Goal: Ask a question

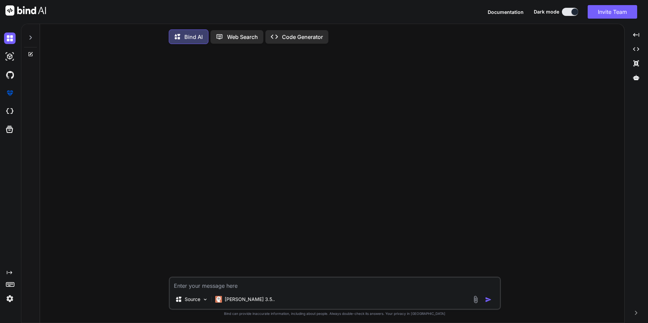
type textarea "x"
drag, startPoint x: 221, startPoint y: 290, endPoint x: 221, endPoint y: 286, distance: 4.1
click at [208, 114] on textarea at bounding box center [335, 284] width 330 height 12
paste textarea "<div class="main-content"> <div class="container-fluid"> <div class="row"> <div…"
type textarea "<div class="main-content"> <div class="container-fluid"> <div class="row"> <div…"
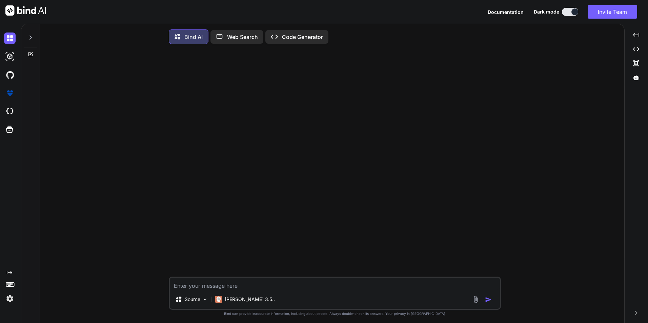
type textarea "x"
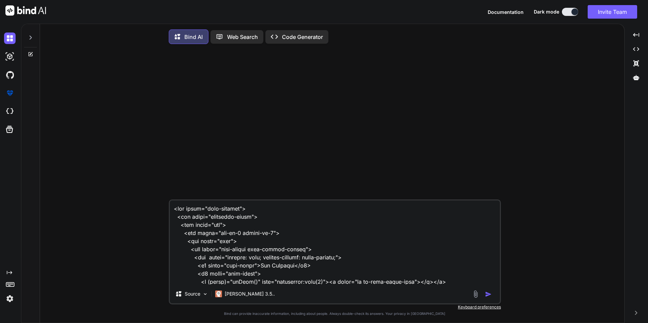
scroll to position [1301, 0]
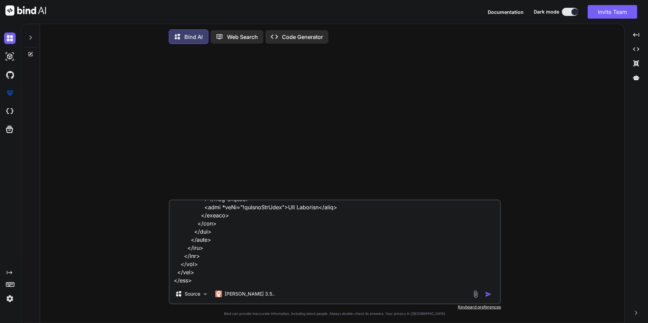
type textarea "<div class="main-content"> <div class="container-fluid"> <div class="row"> <div…"
type textarea "x"
type textarea "<div class="main-content"> <div class="container-fluid"> <div class="row"> <div…"
type textarea "x"
type textarea "<div class="main-content"> <div class="container-fluid"> <div class="row"> <div…"
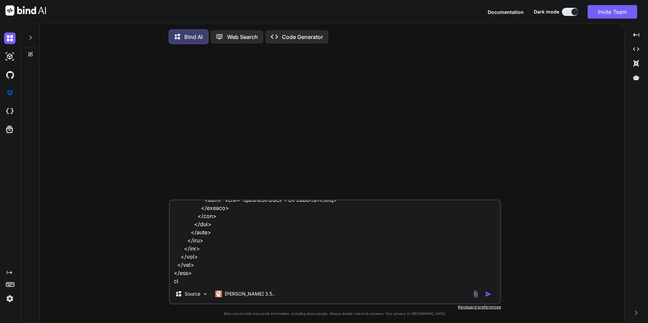
type textarea "x"
type textarea "<div class="main-content"> <div class="container-fluid"> <div class="row"> <div…"
type textarea "x"
type textarea "<div class="main-content"> <div class="container-fluid"> <div class="row"> <div…"
type textarea "x"
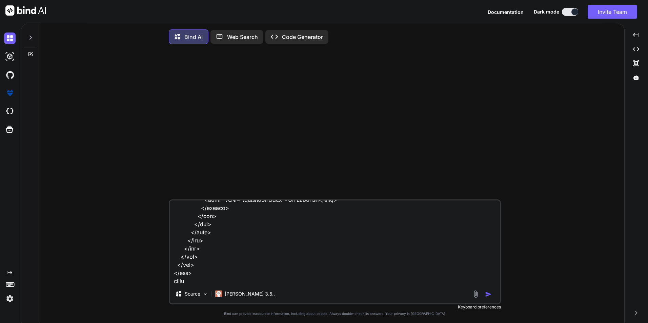
type textarea "<div class="main-content"> <div class="container-fluid"> <div class="row"> <div…"
type textarea "x"
type textarea "<div class="main-content"> <div class="container-fluid"> <div class="row"> <div…"
type textarea "x"
type textarea "<div class="main-content"> <div class="container-fluid"> <div class="row"> <div…"
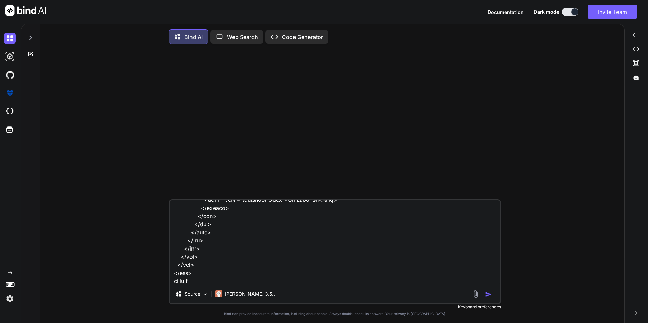
type textarea "x"
type textarea "<div class="main-content"> <div class="container-fluid"> <div class="row"> <div…"
type textarea "x"
type textarea "<div class="main-content"> <div class="container-fluid"> <div class="row"> <div…"
type textarea "x"
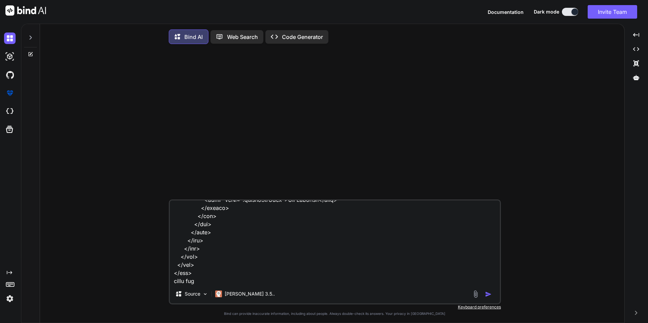
type textarea "<div class="main-content"> <div class="container-fluid"> <div class="row"> <div…"
type textarea "x"
type textarea "<div class="main-content"> <div class="container-fluid"> <div class="row"> <div…"
type textarea "x"
type textarea "<div class="main-content"> <div class="container-fluid"> <div class="row"> <div…"
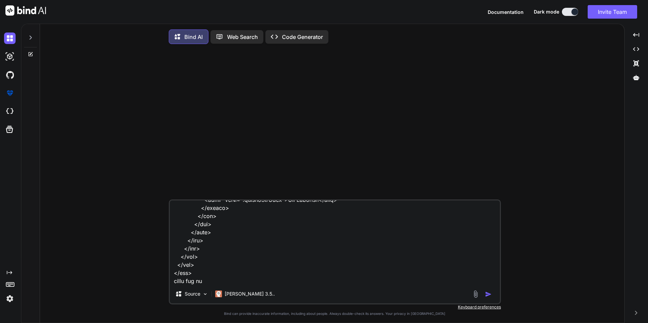
type textarea "x"
type textarea "<div class="main-content"> <div class="container-fluid"> <div class="row"> <div…"
type textarea "x"
type textarea "<div class="main-content"> <div class="container-fluid"> <div class="row"> <div…"
type textarea "x"
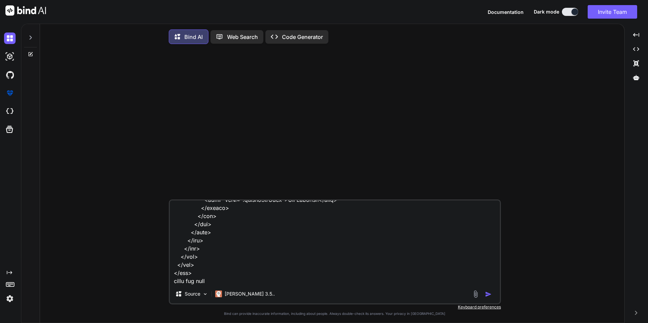
type textarea "<div class="main-content"> <div class="container-fluid"> <div class="row"> <div…"
type textarea "x"
type textarea "<div class="main-content"> <div class="container-fluid"> <div class="row"> <div…"
type textarea "x"
type textarea "<div class="main-content"> <div class="container-fluid"> <div class="row"> <div…"
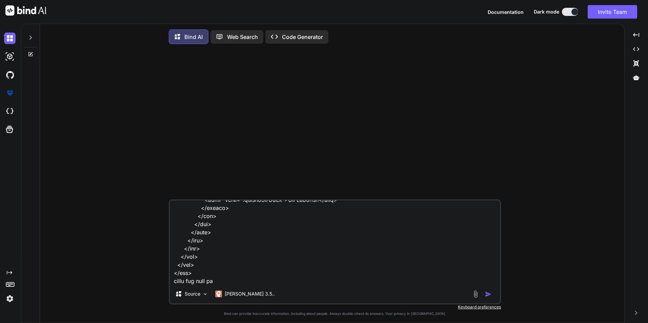
type textarea "x"
type textarea "<div class="main-content"> <div class="container-fluid"> <div class="row"> <div…"
type textarea "x"
type textarea "<div class="main-content"> <div class="container-fluid"> <div class="row"> <div…"
type textarea "x"
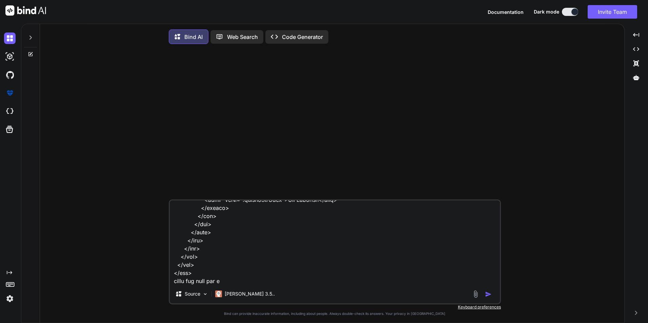
type textarea "<div class="main-content"> <div class="container-fluid"> <div class="row"> <div…"
type textarea "x"
type textarea "<div class="main-content"> <div class="container-fluid"> <div class="row"> <div…"
type textarea "x"
type textarea "<div class="main-content"> <div class="container-fluid"> <div class="row"> <div…"
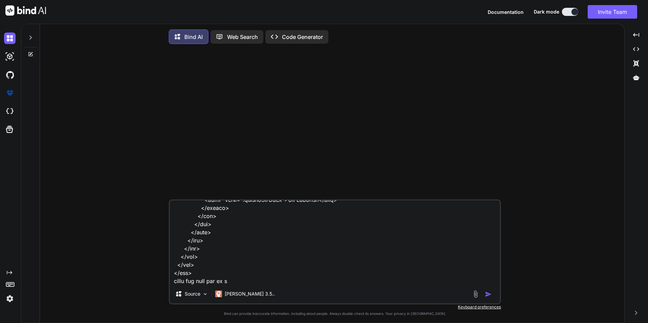
type textarea "x"
type textarea "<div class="main-content"> <div class="container-fluid"> <div class="row"> <div…"
type textarea "x"
type textarea "<div class="main-content"> <div class="container-fluid"> <div class="row"> <div…"
type textarea "x"
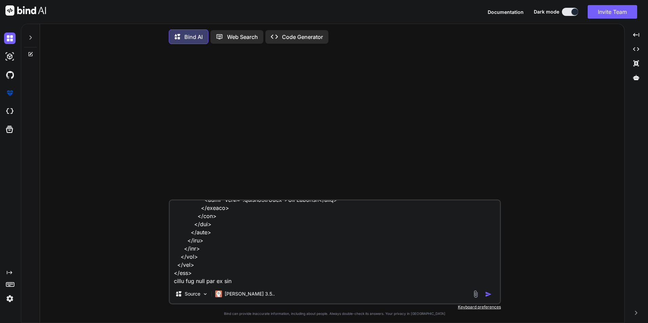
type textarea "<div class="main-content"> <div class="container-fluid"> <div class="row"> <div…"
type textarea "x"
type textarea "<div class="main-content"> <div class="container-fluid"> <div class="row"> <div…"
type textarea "x"
type textarea "<div class="main-content"> <div class="container-fluid"> <div class="row"> <div…"
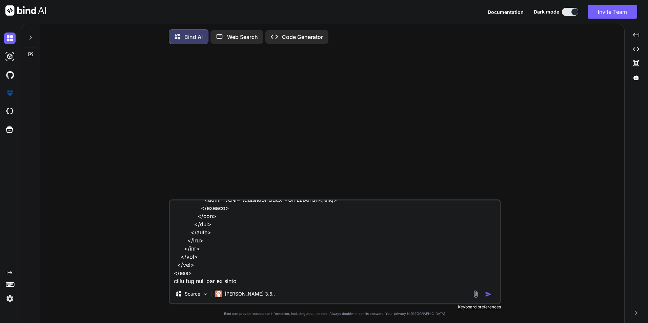
type textarea "x"
type textarea "<div class="main-content"> <div class="container-fluid"> <div class="row"> <div…"
type textarea "x"
type textarea "<div class="main-content"> <div class="container-fluid"> <div class="row"> <div…"
type textarea "x"
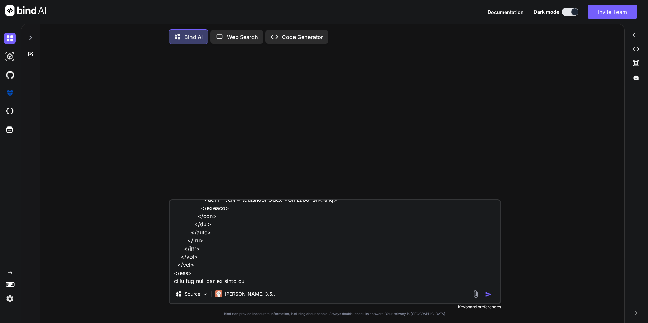
type textarea "<div class="main-content"> <div class="container-fluid"> <div class="row"> <div…"
type textarea "x"
type textarea "<div class="main-content"> <div class="container-fluid"> <div class="row"> <div…"
type textarea "x"
type textarea "<div class="main-content"> <div class="container-fluid"> <div class="row"> <div…"
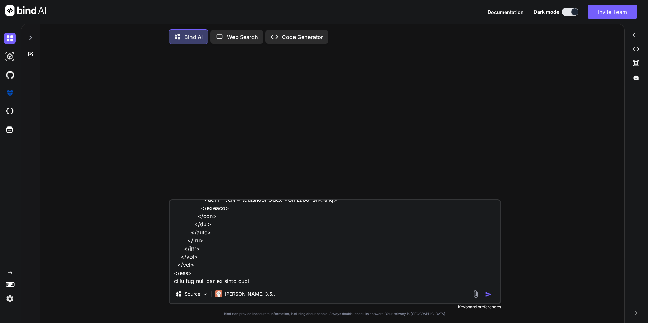
type textarea "x"
type textarea "<div class="main-content"> <div class="container-fluid"> <div class="row"> <div…"
click at [208, 114] on img "button" at bounding box center [488, 294] width 7 height 7
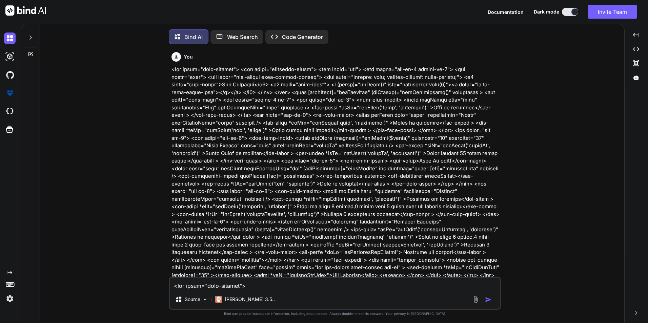
scroll to position [3, 0]
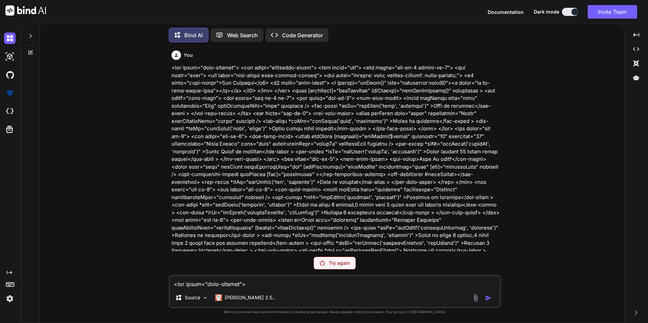
click at [208, 114] on div "Try again" at bounding box center [334, 263] width 42 height 13
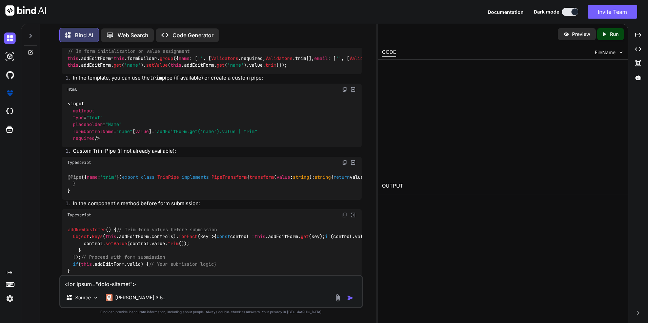
scroll to position [335, 0]
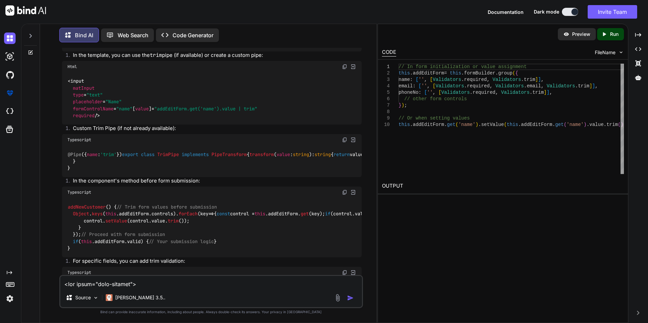
type textarea "x"
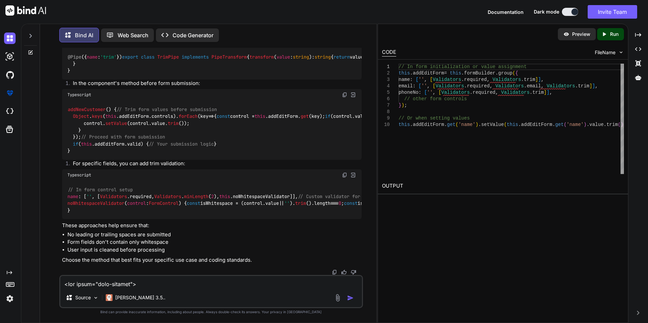
scroll to position [471, 0]
click at [120, 114] on textarea at bounding box center [210, 282] width 301 height 12
paste textarea "import { Component, OnInit,ViewChild } from '@angular/core'; import { FormGroup…"
type textarea "import { Component, OnInit,ViewChild } from '@angular/core'; import { FormGroup…"
type textarea "x"
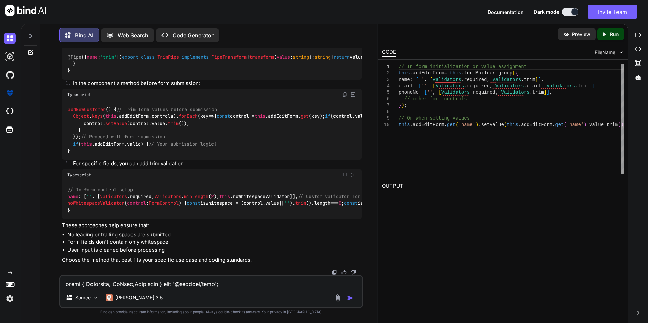
scroll to position [903, 0]
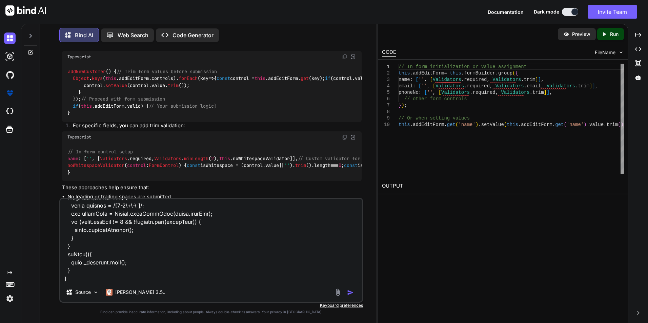
type textarea "import { Component, OnInit,ViewChild } from '@angular/core'; import { FormGroup…"
type textarea "x"
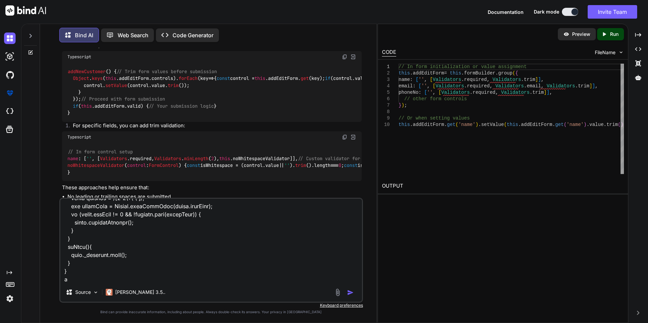
type textarea "import { Component, OnInit,ViewChild } from '@angular/core'; import { FormGroup…"
type textarea "x"
type textarea "import { Component, OnInit,ViewChild } from '@angular/core'; import { FormGroup…"
type textarea "x"
type textarea "import { Component, OnInit,ViewChild } from '@angular/core'; import { FormGroup…"
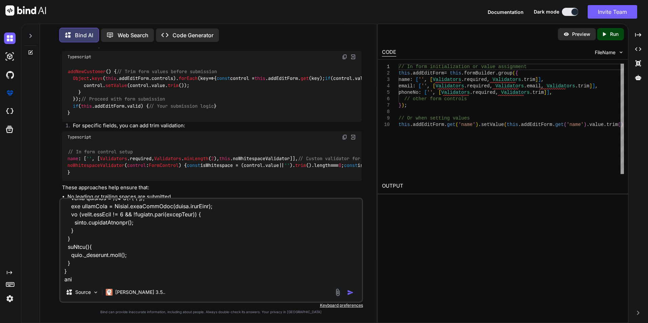
type textarea "x"
type textarea "import { Component, OnInit,ViewChild } from '@angular/core'; import { FormGroup…"
type textarea "x"
type textarea "import { Component, OnInit,ViewChild } from '@angular/core'; import { FormGroup…"
type textarea "x"
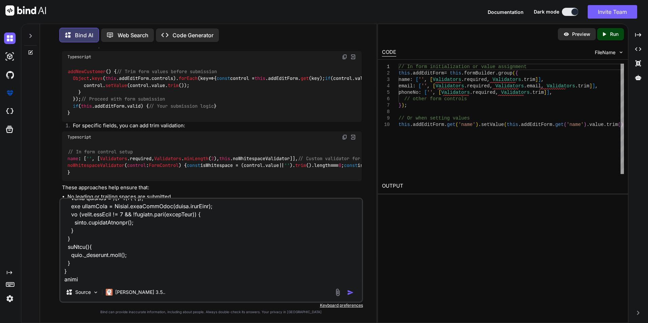
type textarea "import { Component, OnInit,ViewChild } from '@angular/core'; import { FormGroup…"
type textarea "x"
type textarea "import { Component, OnInit,ViewChild } from '@angular/core'; import { FormGroup…"
type textarea "x"
type textarea "import { Component, OnInit,ViewChild } from '@angular/core'; import { FormGroup…"
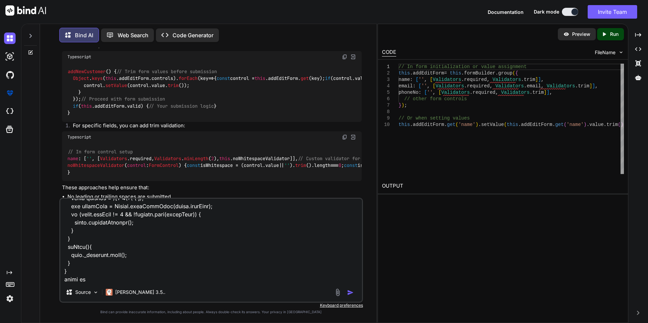
type textarea "x"
type textarea "import { Component, OnInit,ViewChild } from '@angular/core'; import { FormGroup…"
type textarea "x"
type textarea "import { Component, OnInit,ViewChild } from '@angular/core'; import { FormGroup…"
type textarea "x"
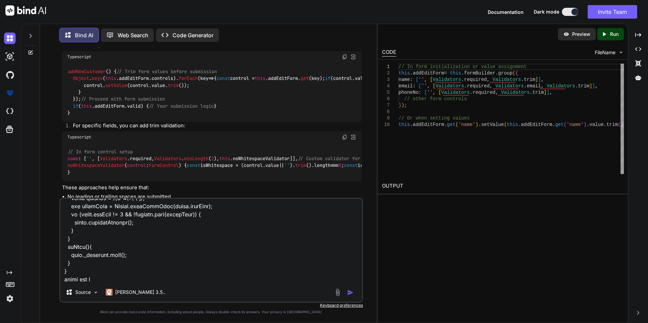
type textarea "import { Component, OnInit,ViewChild } from '@angular/core'; import { FormGroup…"
type textarea "x"
type textarea "import { Component, OnInit,ViewChild } from '@angular/core'; import { FormGroup…"
type textarea "x"
type textarea "import { Component, OnInit,ViewChild } from '@angular/core'; import { FormGroup…"
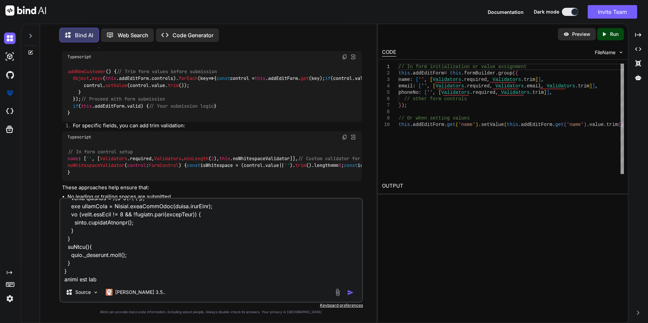
type textarea "x"
type textarea "import { Component, OnInit,ViewChild } from '@angular/core'; import { FormGroup…"
type textarea "x"
type textarea "import { Component, OnInit,ViewChild } from '@angular/core'; import { FormGroup…"
type textarea "x"
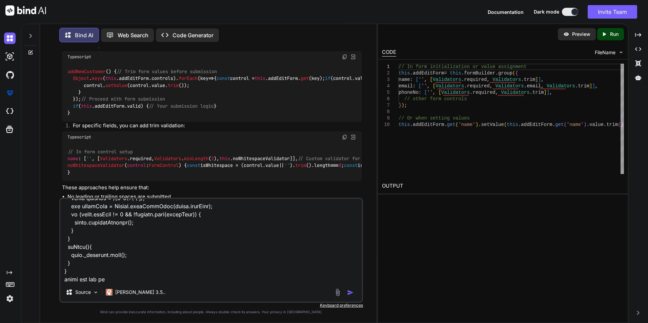
type textarea "import { Component, OnInit,ViewChild } from '@angular/core'; import { FormGroup…"
type textarea "x"
type textarea "import { Component, OnInit,ViewChild } from '@angular/core'; import { FormGroup…"
type textarea "x"
type textarea "import { Component, OnInit,ViewChild } from '@angular/core'; import { FormGroup…"
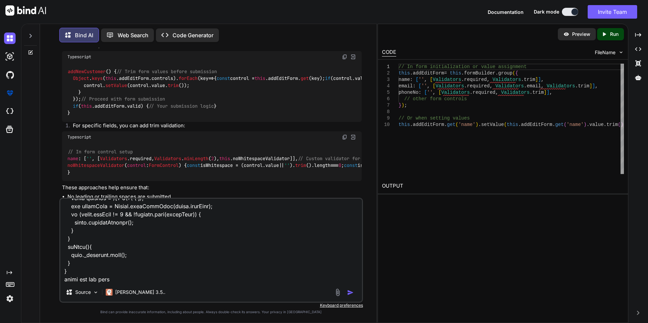
type textarea "x"
type textarea "import { Component, OnInit,ViewChild } from '@angular/core'; import { FormGroup…"
type textarea "x"
type textarea "import { Component, OnInit,ViewChild } from '@angular/core'; import { FormGroup…"
type textarea "x"
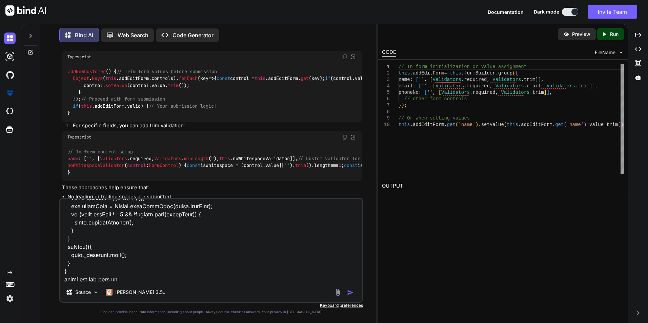
type textarea "import { Component, OnInit,ViewChild } from '@angular/core'; import { FormGroup…"
type textarea "x"
type textarea "import { Component, OnInit,ViewChild } from '@angular/core'; import { FormGroup…"
type textarea "x"
type textarea "import { Component, OnInit,ViewChild } from '@angular/core'; import { FormGroup…"
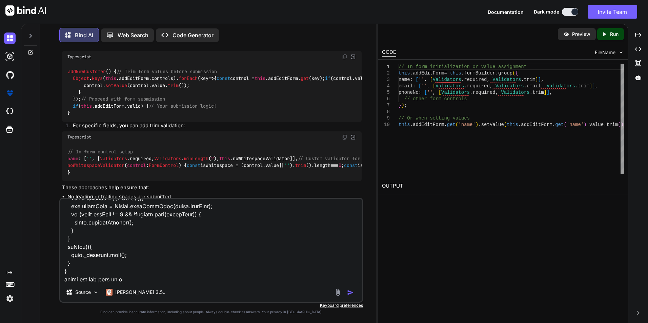
type textarea "x"
type textarea "import { Component, OnInit,ViewChild } from '@angular/core'; import { FormGroup…"
type textarea "x"
type textarea "import { Component, OnInit,ViewChild } from '@angular/core'; import { FormGroup…"
type textarea "x"
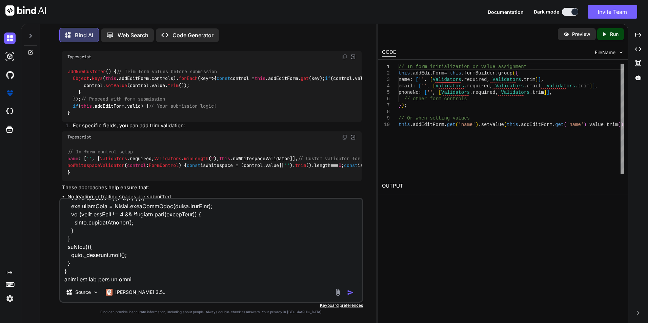
type textarea "import { Component, OnInit,ViewChild } from '@angular/core'; import { FormGroup…"
type textarea "x"
type textarea "import { Component, OnInit,ViewChild } from '@angular/core'; import { FormGroup…"
type textarea "x"
type textarea "import { Component, OnInit,ViewChild } from '@angular/core'; import { FormGroup…"
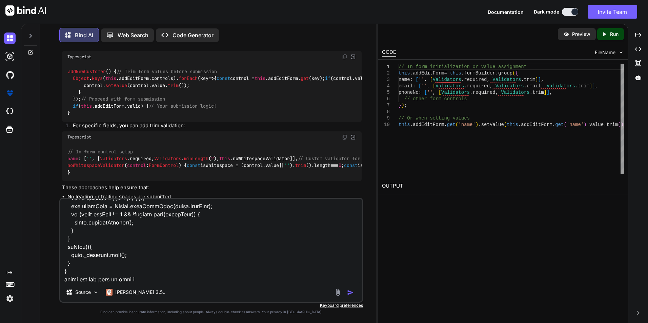
type textarea "x"
type textarea "import { Component, OnInit,ViewChild } from '@angular/core'; import { FormGroup…"
type textarea "x"
type textarea "import { Component, OnInit,ViewChild } from '@angular/core'; import { FormGroup…"
type textarea "x"
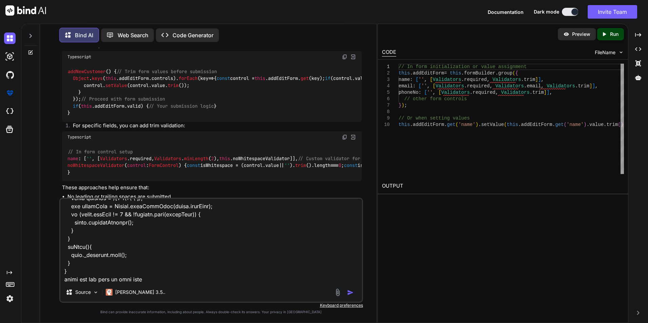
type textarea "import { Component, OnInit,ViewChild } from '@angular/core'; import { FormGroup…"
type textarea "x"
type textarea "import { Component, OnInit,ViewChild } from '@angular/core'; import { FormGroup…"
type textarea "x"
type textarea "import { Component, OnInit,ViewChild } from '@angular/core'; import { FormGroup…"
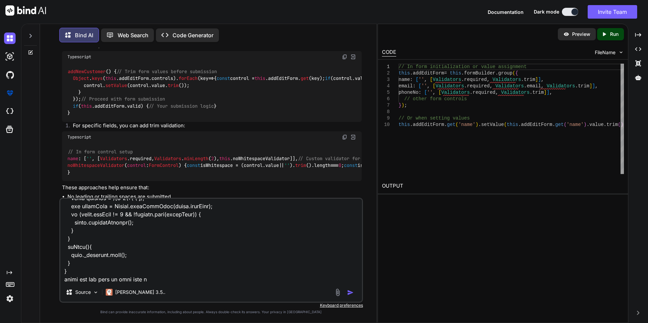
type textarea "x"
type textarea "import { Component, OnInit,ViewChild } from '@angular/core'; import { FormGroup…"
type textarea "x"
type textarea "import { Component, OnInit,ViewChild } from '@angular/core'; import { FormGroup…"
type textarea "x"
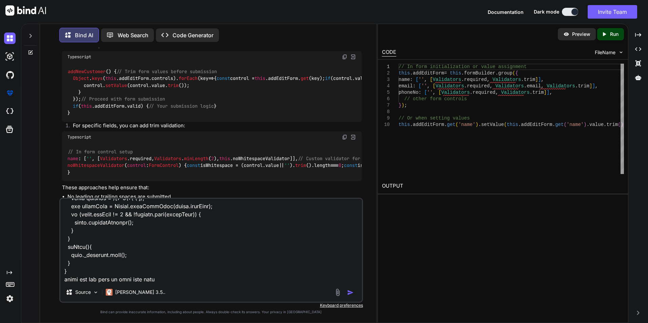
type textarea "import { Component, OnInit,ViewChild } from '@angular/core'; import { FormGroup…"
type textarea "x"
type textarea "import { Component, OnInit,ViewChild } from '@angular/core'; import { FormGroup…"
type textarea "x"
type textarea "import { Component, OnInit,ViewChild } from '@angular/core'; import { FormGroup…"
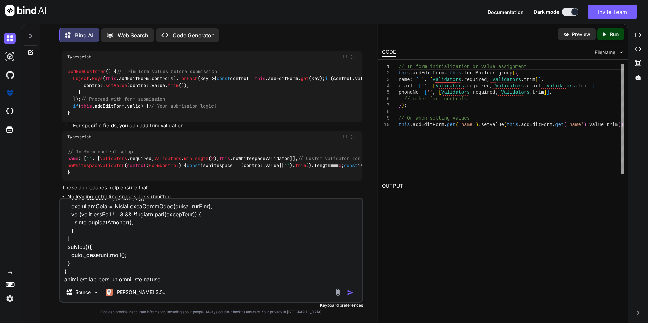
type textarea "x"
type textarea "import { Component, OnInit,ViewChild } from '@angular/core'; import { FormGroup…"
type textarea "x"
type textarea "import { Component, OnInit,ViewChild } from '@angular/core'; import { FormGroup…"
type textarea "x"
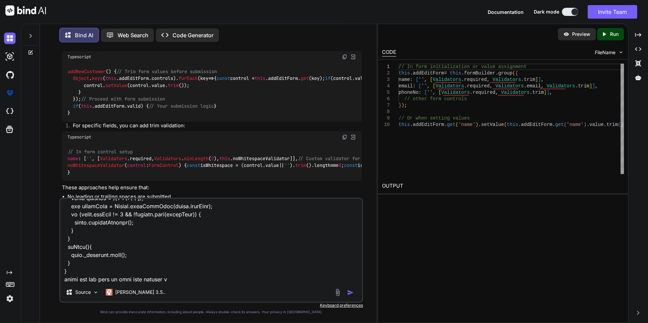
type textarea "import { Component, OnInit,ViewChild } from '@angular/core'; import { FormGroup…"
type textarea "x"
type textarea "import { Component, OnInit,ViewChild } from '@angular/core'; import { FormGroup…"
type textarea "x"
type textarea "import { Component, OnInit,ViewChild } from '@angular/core'; import { FormGroup…"
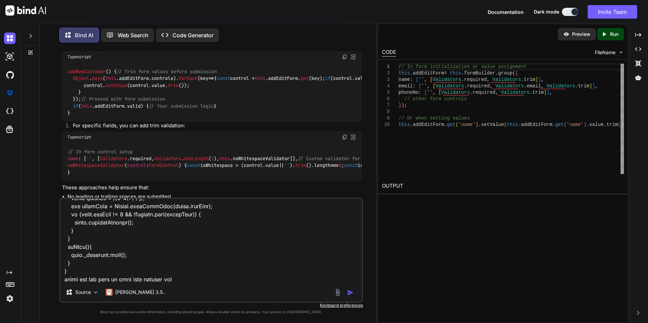
type textarea "x"
type textarea "import { Component, OnInit,ViewChild } from '@angular/core'; import { FormGroup…"
type textarea "x"
type textarea "import { Component, OnInit,ViewChild } from '@angular/core'; import { FormGroup…"
type textarea "x"
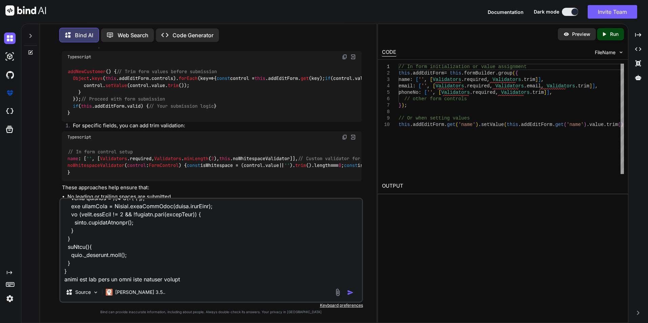
type textarea "import { Component, OnInit,ViewChild } from '@angular/core'; import { FormGroup…"
type textarea "x"
type textarea "import { Component, OnInit,ViewChild } from '@angular/core'; import { FormGroup…"
type textarea "x"
type textarea "import { Component, OnInit,ViewChild } from '@angular/core'; import { FormGroup…"
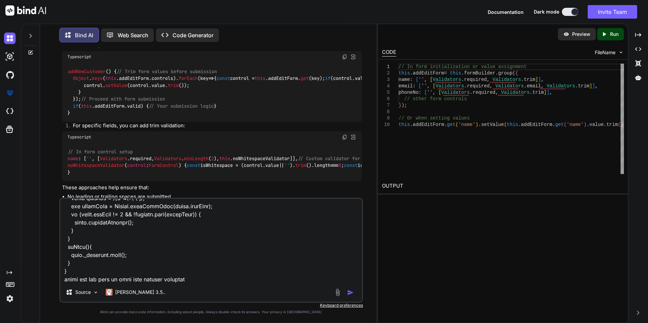
type textarea "x"
type textarea "import { Component, OnInit,ViewChild } from '@angular/core'; import { FormGroup…"
type textarea "x"
type textarea "import { Component, OnInit,ViewChild } from '@angular/core'; import { FormGroup…"
type textarea "x"
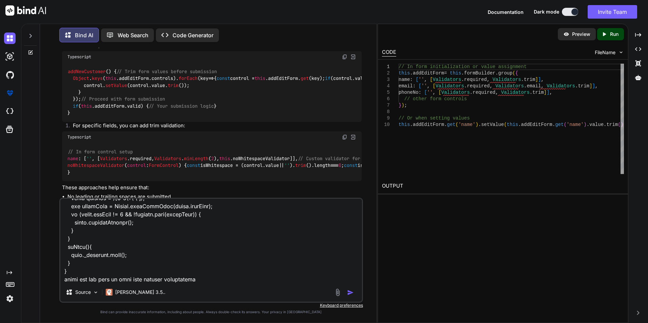
type textarea "import { Component, OnInit,ViewChild } from '@angular/core'; import { FormGroup…"
type textarea "x"
type textarea "import { Component, OnInit,ViewChild } from '@angular/core'; import { FormGroup…"
type textarea "x"
type textarea "import { Component, OnInit,ViewChild } from '@angular/core'; import { FormGroup…"
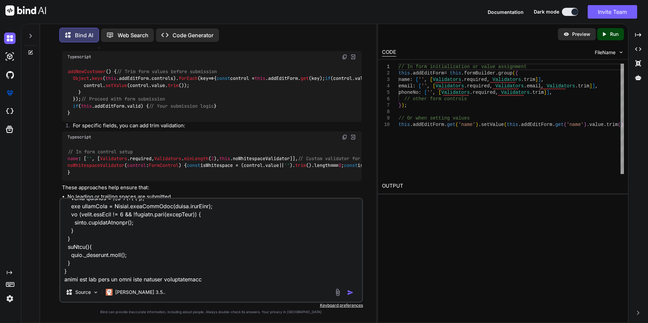
type textarea "x"
type textarea "import { Component, OnInit,ViewChild } from '@angular/core'; import { FormGroup…"
type textarea "x"
type textarea "import { Component, OnInit,ViewChild } from '@angular/core'; import { FormGroup…"
type textarea "x"
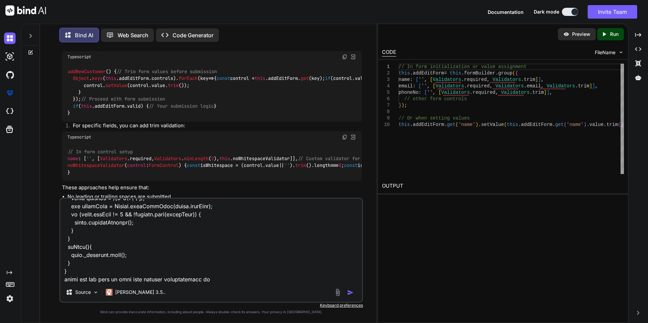
type textarea "import { Component, OnInit,ViewChild } from '@angular/core'; import { FormGroup…"
type textarea "x"
type textarea "import { Component, OnInit,ViewChild } from '@angular/core'; import { FormGroup…"
type textarea "x"
type textarea "import { Component, OnInit,ViewChild } from '@angular/core'; import { FormGroup…"
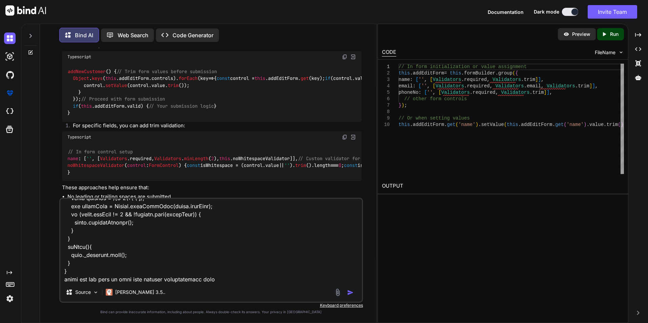
type textarea "x"
type textarea "import { Component, OnInit,ViewChild } from '@angular/core'; import { FormGroup…"
type textarea "x"
type textarea "import { Component, OnInit,ViewChild } from '@angular/core'; import { FormGroup…"
click at [208, 114] on img "button" at bounding box center [350, 292] width 7 height 7
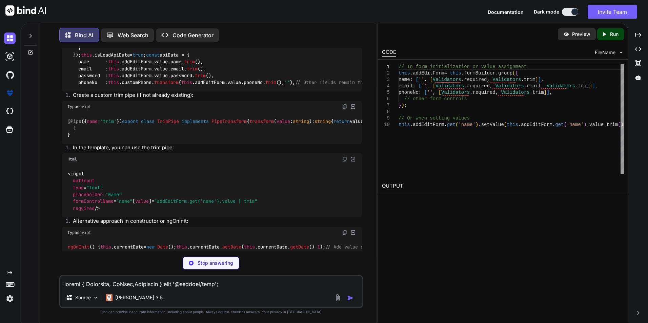
scroll to position [1138, 0]
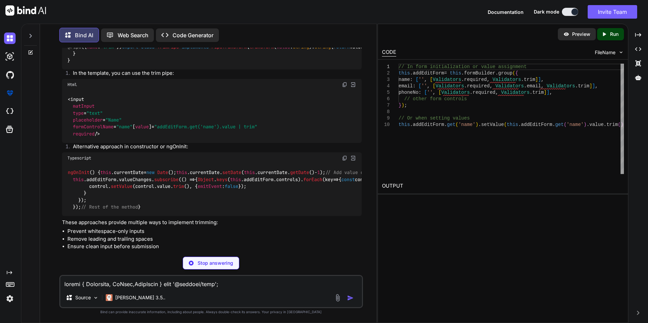
type textarea "x"
type textarea "// Custom validator to prevent whitespace-only inputs noWhitespaceValidator(con…"
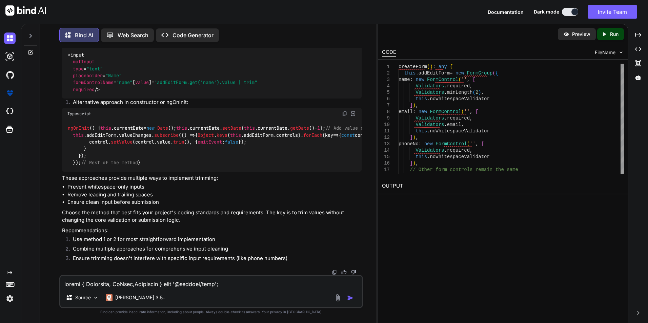
scroll to position [1756, 0]
click at [117, 114] on textarea at bounding box center [210, 282] width 301 height 12
type textarea "w"
type textarea "x"
type textarea "wr"
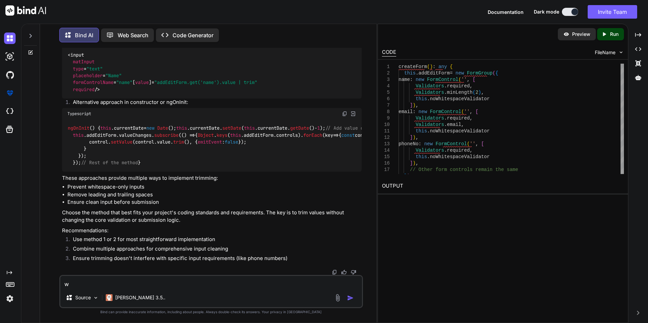
type textarea "x"
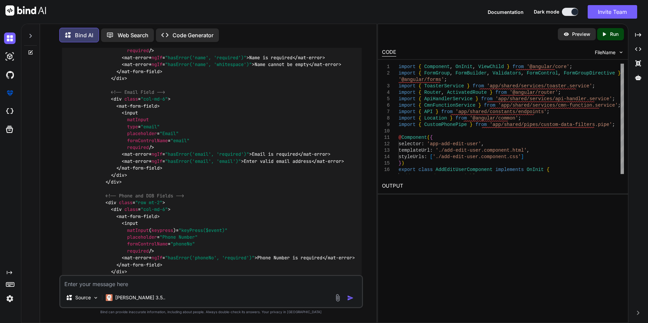
scroll to position [2012, 0]
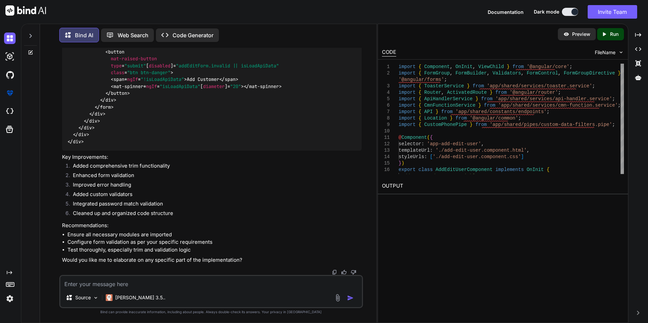
scroll to position [2825, 0]
click at [154, 114] on textarea at bounding box center [210, 282] width 301 height 12
click at [208, 114] on img "button" at bounding box center [350, 298] width 7 height 7
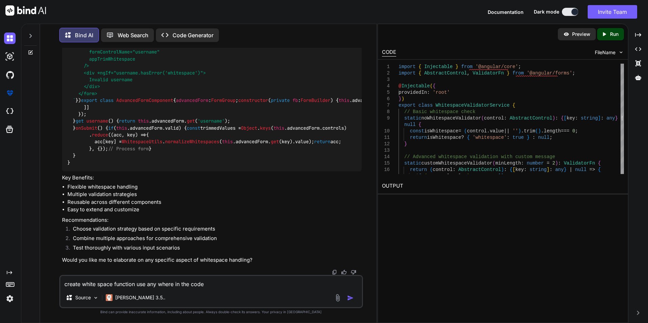
scroll to position [4803, 0]
drag, startPoint x: 124, startPoint y: 285, endPoint x: 127, endPoint y: 284, distance: 3.6
click at [126, 114] on textarea "create white space function use any where in the code" at bounding box center [210, 282] width 301 height 12
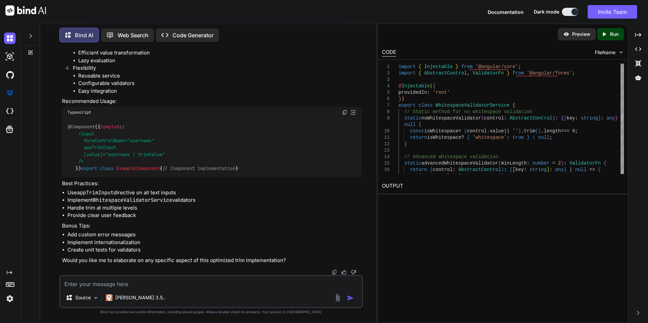
scroll to position [7075, 0]
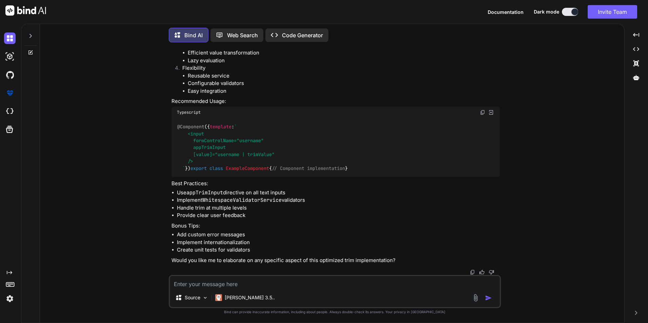
scroll to position [6226, 0]
click at [9, 298] on img at bounding box center [10, 299] width 12 height 12
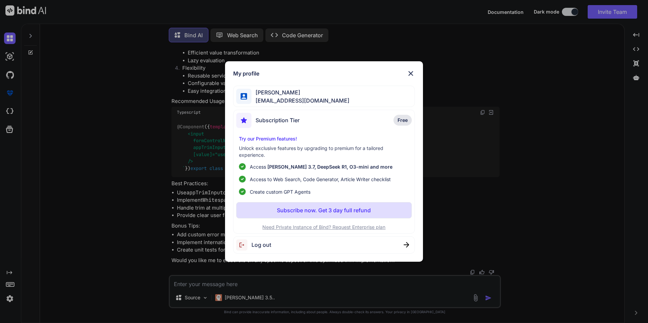
click at [262, 246] on span "Log out" at bounding box center [261, 245] width 20 height 8
type textarea "x"
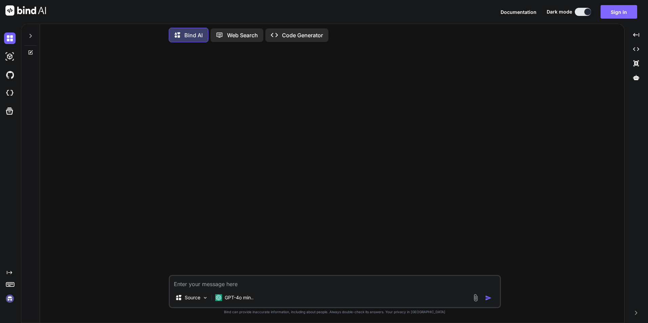
click at [615, 12] on button "Sign in" at bounding box center [618, 12] width 37 height 14
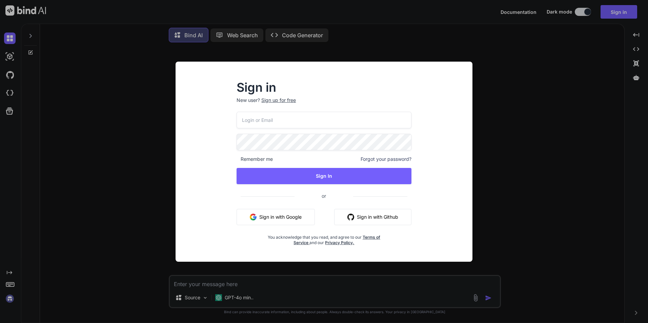
type input "[EMAIL_ADDRESS][DOMAIN_NAME]"
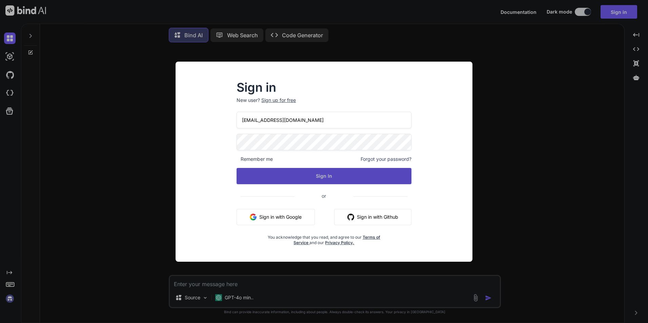
drag, startPoint x: 320, startPoint y: 176, endPoint x: 323, endPoint y: 174, distance: 4.1
click at [322, 175] on button "Sign In" at bounding box center [323, 176] width 175 height 16
click at [324, 174] on button "Sign In" at bounding box center [323, 176] width 175 height 16
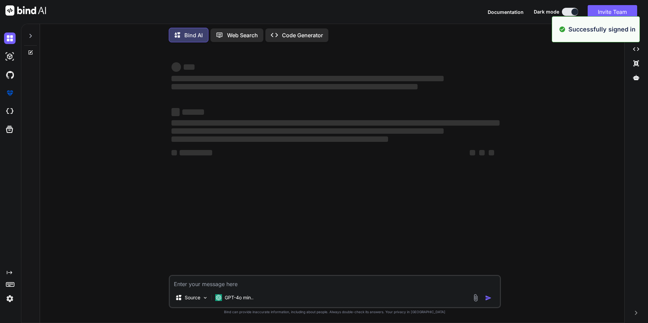
type textarea "x"
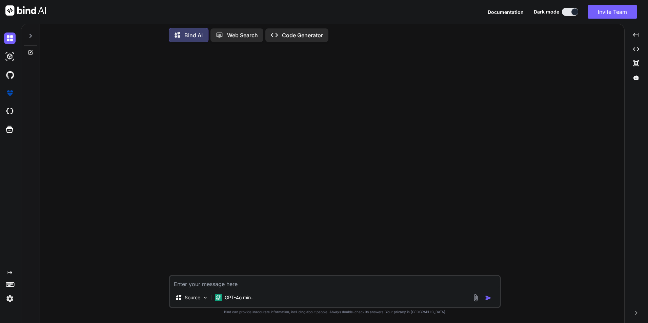
click at [210, 276] on textarea at bounding box center [335, 282] width 330 height 12
paste textarea "this.addEditForm = new FormGroup({ name: new FormControl('', [Validators.requir…"
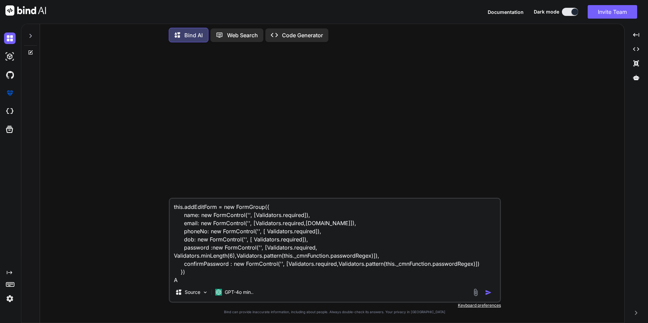
scroll to position [1, 0]
type textarea "this.addEditForm = new FormGroup({ name: new FormControl('', [Validators.requir…"
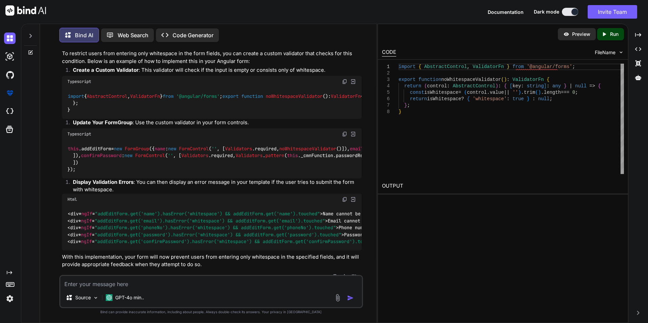
scroll to position [77, 0]
drag, startPoint x: 171, startPoint y: 97, endPoint x: 93, endPoint y: 97, distance: 77.6
click at [93, 97] on code "import { AbstractControl , ValidatorFn } from '@angular/forms' ; export functio…" at bounding box center [440, 103] width 746 height 21
copy code "AbstractControl , ValidatorFn"
click at [486, 304] on div "Preview Created with Pixso. Run CODE FileName 1 2 3 4 5 6 7 8 import { Abstract…" at bounding box center [502, 173] width 251 height 299
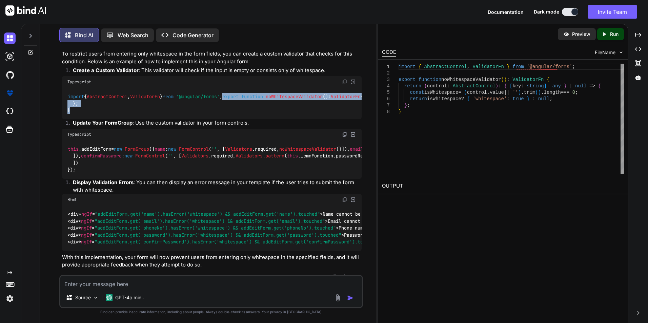
drag, startPoint x: 68, startPoint y: 109, endPoint x: 76, endPoint y: 143, distance: 35.2
click at [76, 119] on div "import { AbstractControl , ValidatorFn } from '@angular/forms' ; export functio…" at bounding box center [211, 104] width 299 height 32
copy code "export function noWhitespaceValidator ( ): ValidatorFn { return ( control : Abs…"
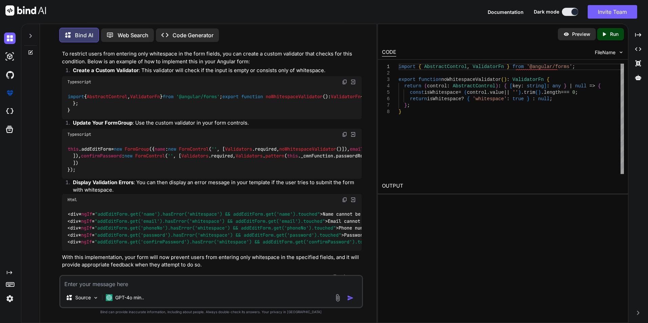
click at [173, 287] on textarea at bounding box center [210, 282] width 301 height 12
type textarea "updte my fucntion, write all code in same function"
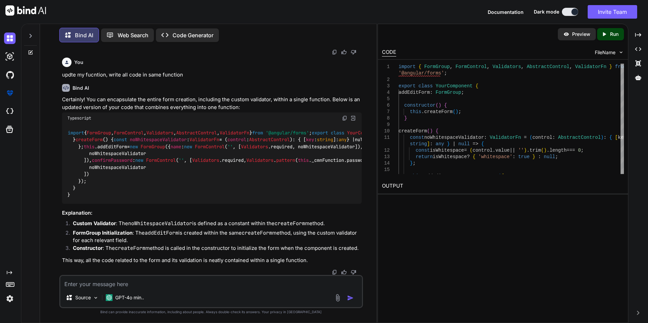
scroll to position [623, 0]
drag, startPoint x: 77, startPoint y: 79, endPoint x: 94, endPoint y: 100, distance: 26.9
click at [94, 124] on div "import { FormGroup , FormControl , Validators , AbstractControl , ValidatorFn }…" at bounding box center [211, 164] width 299 height 80
copy code "const noWhitespaceValidator : ValidatorFn = ( control : AbstractControl ): { [ …"
click at [251, 173] on div "import { FormGroup , FormControl , Validators , AbstractControl , ValidatorFn }…" at bounding box center [211, 164] width 299 height 80
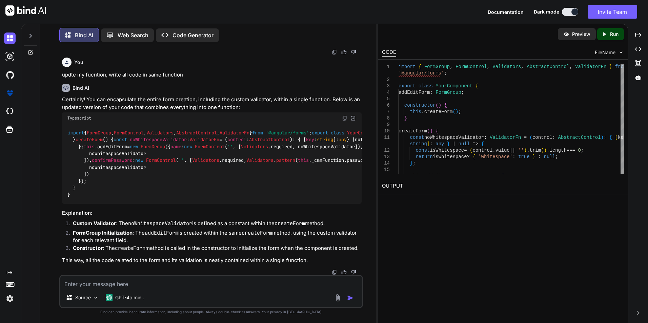
scroll to position [656, 0]
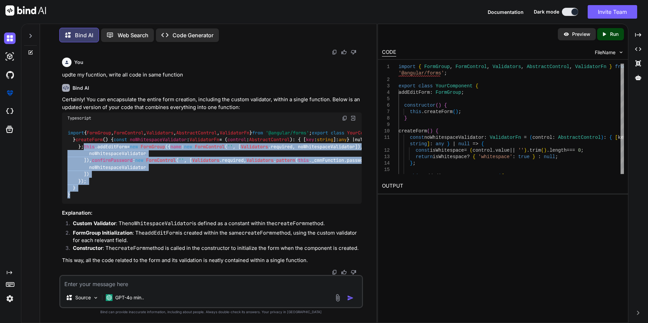
drag, startPoint x: 78, startPoint y: 79, endPoint x: 87, endPoint y: 204, distance: 125.0
click at [87, 204] on div "import { FormGroup , FormControl , Validators , AbstractControl , ValidatorFn }…" at bounding box center [211, 164] width 299 height 80
copy code "this . addEditForm = new FormGroup ({ name : new FormControl ( '' , [ Validator…"
drag, startPoint x: 242, startPoint y: 175, endPoint x: 246, endPoint y: 175, distance: 4.1
click at [242, 175] on div "import { FormGroup , FormControl , Validators , AbstractControl , ValidatorFn }…" at bounding box center [211, 164] width 299 height 80
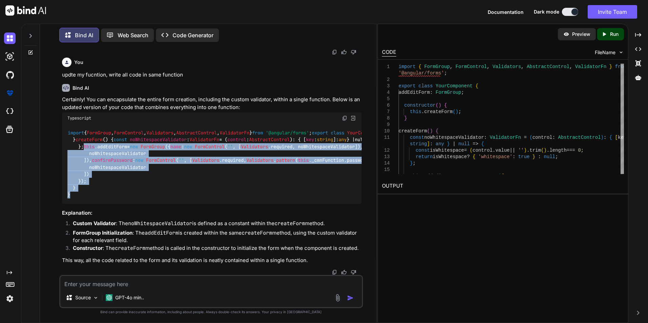
click at [293, 166] on div "import { FormGroup , FormControl , Validators , AbstractControl , ValidatorFn }…" at bounding box center [211, 164] width 299 height 80
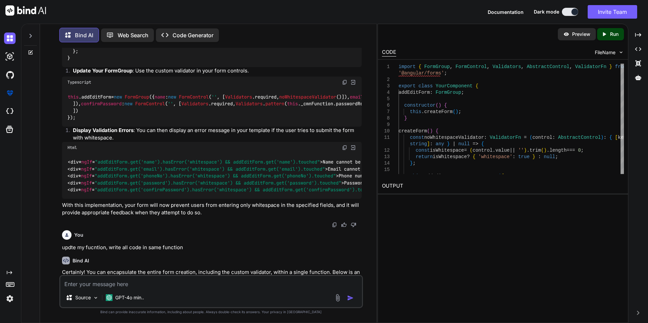
scroll to position [95, 0]
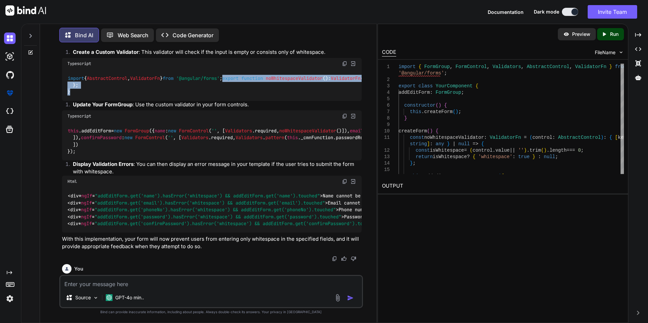
drag, startPoint x: 68, startPoint y: 90, endPoint x: 91, endPoint y: 124, distance: 41.1
click at [91, 101] on div "import { AbstractControl , ValidatorFn } from '@angular/forms' ; export functio…" at bounding box center [211, 85] width 299 height 32
copy code "export function noWhitespaceValidator ( ): ValidatorFn { return ( control : Abs…"
click at [246, 101] on div "import { AbstractControl , ValidatorFn } from '@angular/forms' ; export functio…" at bounding box center [211, 85] width 299 height 32
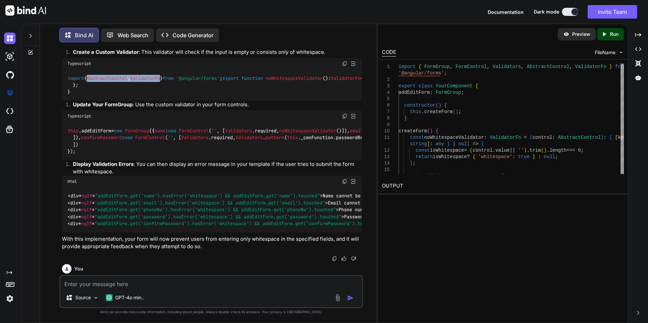
drag, startPoint x: 170, startPoint y: 77, endPoint x: 93, endPoint y: 78, distance: 76.9
click at [93, 78] on code "import { AbstractControl , ValidatorFn } from '@angular/forms' ; export functio…" at bounding box center [440, 85] width 746 height 21
copy code "AbstractControl , ValidatorFn"
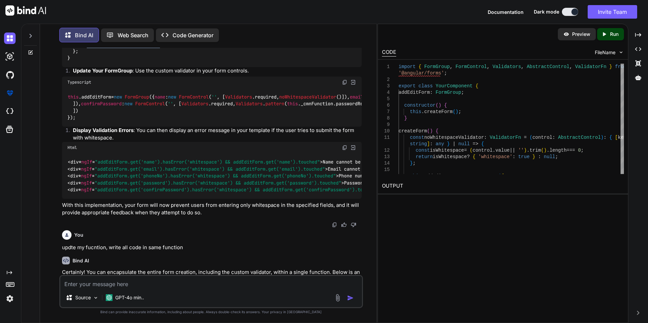
scroll to position [163, 0]
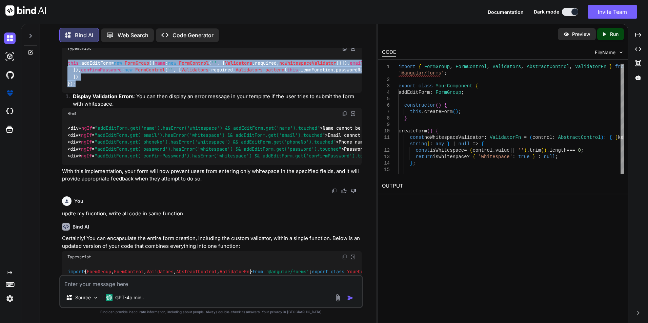
drag, startPoint x: 68, startPoint y: 97, endPoint x: 87, endPoint y: 206, distance: 110.3
click at [87, 93] on div "this . addEditForm = new FormGroup ({ name : new FormControl ( '' , [ Validator…" at bounding box center [211, 73] width 299 height 39
copy code "this . addEditForm = new FormGroup ({ name : new FormControl ( '' , [ Validator…"
click at [235, 93] on div "this . addEditForm = new FormGroup ({ name : new FormControl ( '' , [ Validator…" at bounding box center [211, 73] width 299 height 39
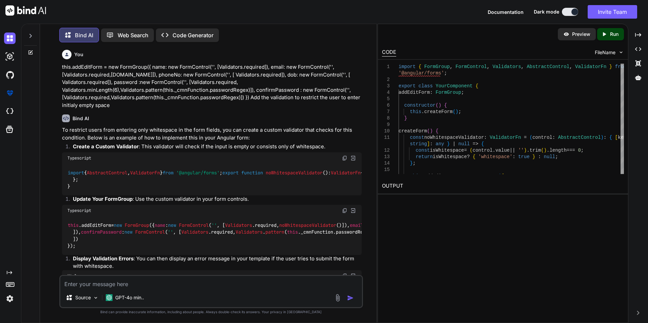
scroll to position [0, 0]
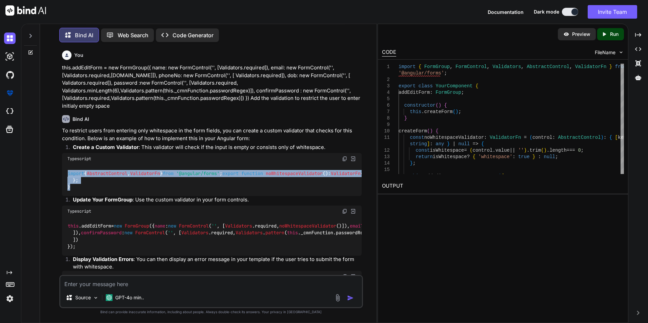
drag, startPoint x: 78, startPoint y: 223, endPoint x: 68, endPoint y: 173, distance: 50.6
click at [68, 173] on div "import { AbstractControl , ValidatorFn } from '@angular/forms' ; export functio…" at bounding box center [211, 181] width 299 height 32
copy code "import { AbstractControl , ValidatorFn } from '@angular/forms' ; export functio…"
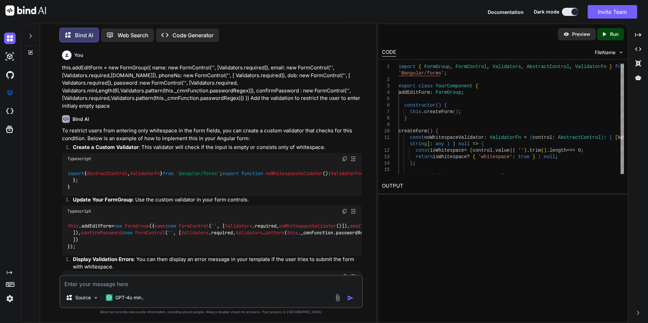
click at [143, 284] on textarea at bounding box center [210, 282] width 301 height 12
type textarea "how many function in validator in amgular"
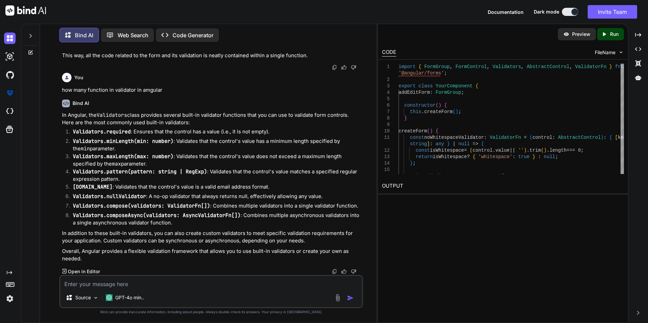
scroll to position [876, 0]
click at [105, 286] on textarea at bounding box center [210, 282] width 301 height 12
type textarea "any predefined function to validate white space in angular"
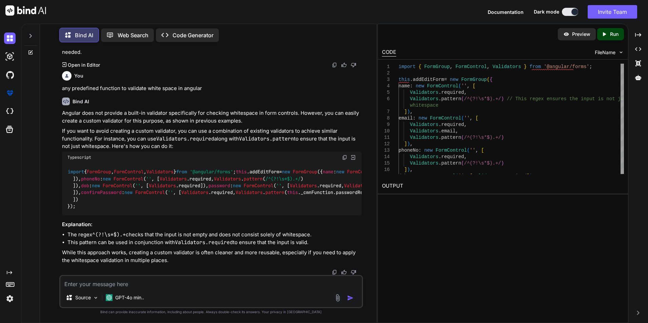
scroll to position [1208, 0]
drag, startPoint x: 78, startPoint y: 114, endPoint x: 169, endPoint y: 115, distance: 91.1
click at [169, 168] on code "import { FormGroup , FormControl , Validators } from '@angular/forms' ; this . …" at bounding box center [510, 189] width 886 height 42
copy code "Validators . pattern ( /^(?!\s*$).+/ )"
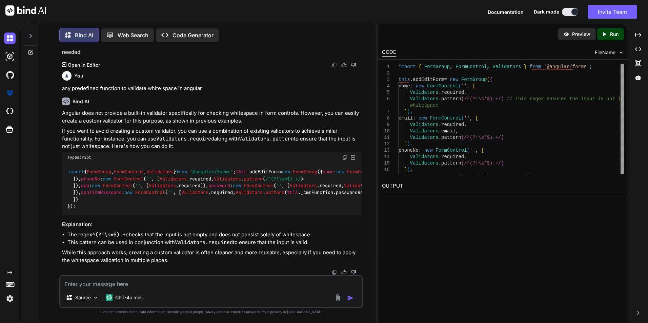
drag, startPoint x: 206, startPoint y: 178, endPoint x: 73, endPoint y: 179, distance: 133.1
copy code "Validators.pattern(pattern: string | RegExp)"
click at [117, 284] on textarea at bounding box center [210, 282] width 301 height 12
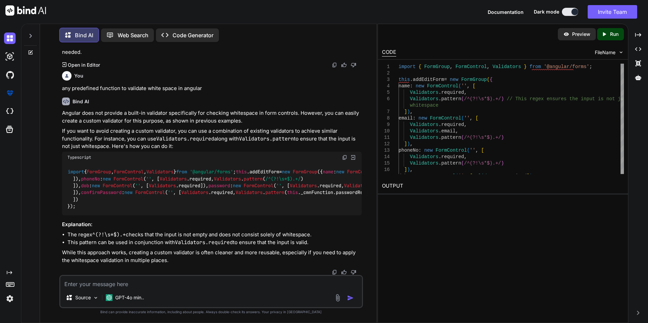
paste textarea "onkeydown="return event.keyCode != 32;""
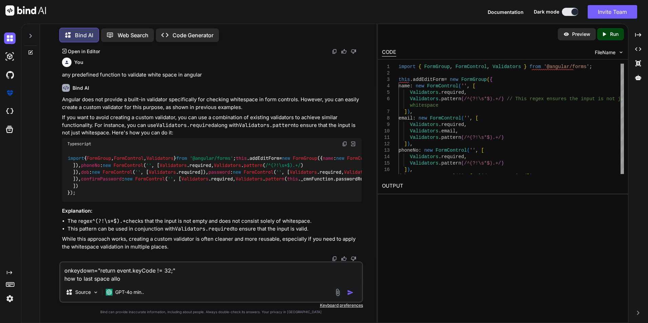
type textarea "onkeydown="return event.keyCode != 32;" how to last space allow"
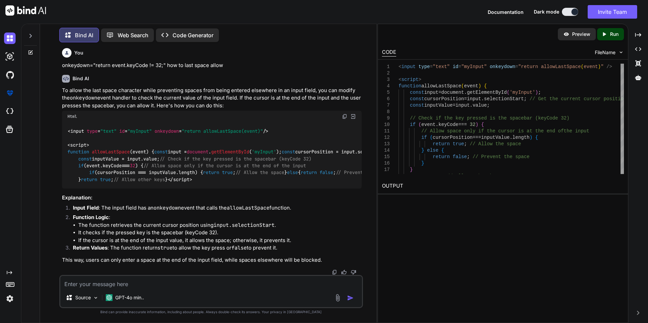
scroll to position [1520, 0]
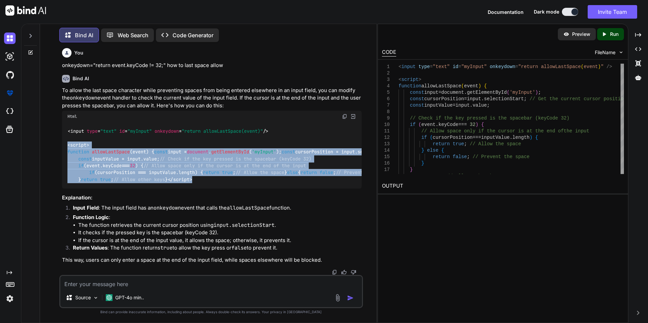
drag, startPoint x: 66, startPoint y: 96, endPoint x: 94, endPoint y: 211, distance: 119.0
click at [94, 188] on div "< input type = "text" id = "myInput" onkeydown = "return allowLastSpace(event)"…" at bounding box center [211, 155] width 299 height 66
click at [236, 188] on div "< input type = "text" id = "myInput" onkeydown = "return allowLastSpace(event)"…" at bounding box center [211, 155] width 299 height 66
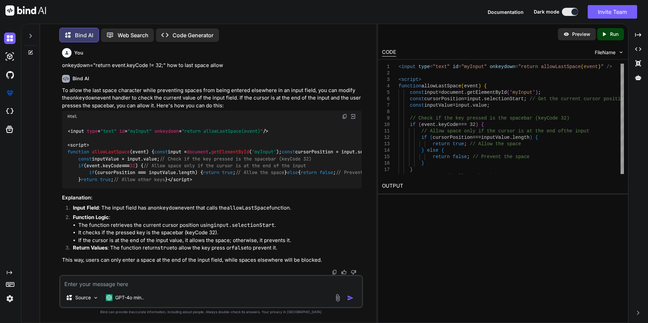
click at [149, 285] on textarea at bounding box center [210, 282] width 301 height 12
click at [103, 285] on textarea "input start time restrict whitespace and last" at bounding box center [210, 282] width 301 height 12
click at [167, 285] on textarea "input start restrict whitespace and last" at bounding box center [210, 282] width 301 height 12
type textarea "input start restrict whitespace and end point not restrict in html input"
click at [348, 299] on img "button" at bounding box center [350, 298] width 7 height 7
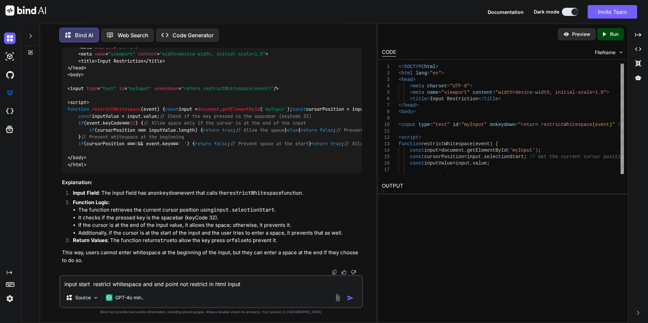
scroll to position [1869, 0]
click at [130, 283] on textarea "input start restrict whitespace and end point not restrict in html input" at bounding box center [210, 282] width 301 height 12
paste textarea "onkeydown="return event.keyCode != 32;""
type textarea "onkeydown="return event.keyCode != 32;" using this key trim start time white sp…"
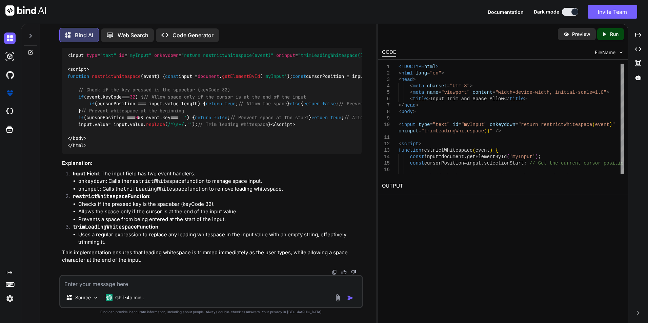
scroll to position [0, 24]
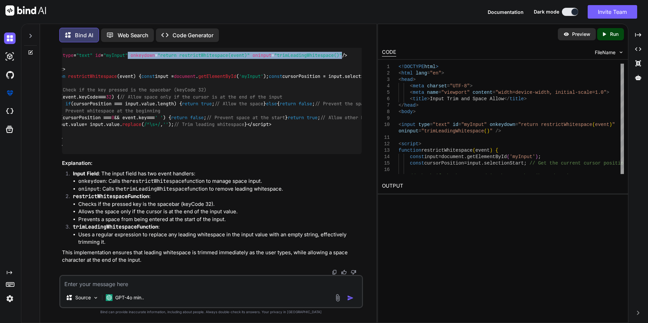
drag, startPoint x: 154, startPoint y: 121, endPoint x: 348, endPoint y: 124, distance: 193.8
click at [347, 59] on span "< input type = "text" id = "myInput" onkeydown = "return restrictWhitespace(eve…" at bounding box center [195, 56] width 303 height 6
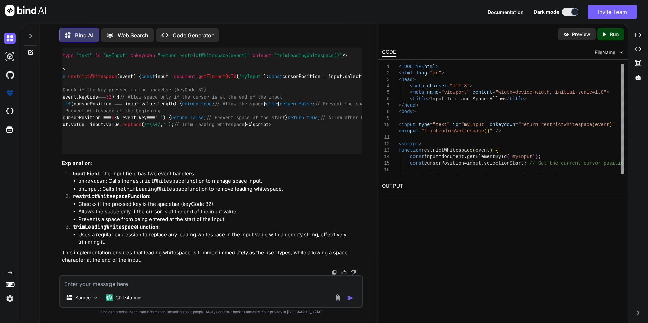
click at [128, 285] on textarea at bounding box center [210, 282] width 301 height 12
paste textarea "export const handleNoLeadingSpaceChange = (e, setFieldValue) => { const { name,…"
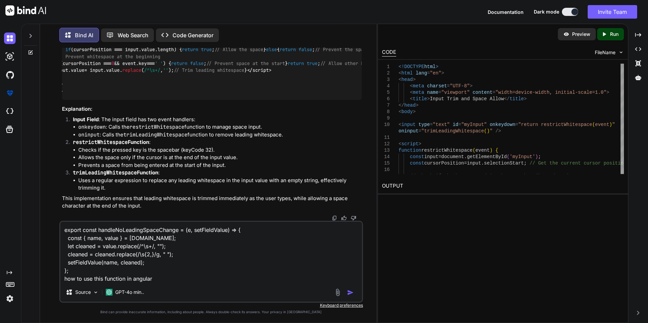
type textarea "export const handleNoLeadingSpaceChange = (e, setFieldValue) => { const { name,…"
click at [354, 293] on button "button" at bounding box center [351, 292] width 9 height 7
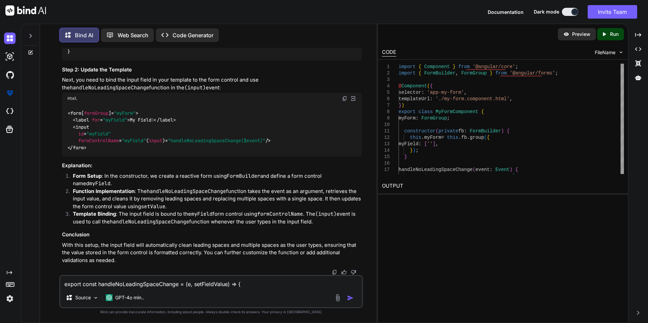
scroll to position [2821, 0]
drag, startPoint x: 73, startPoint y: 182, endPoint x: 91, endPoint y: 214, distance: 37.0
click at [91, 60] on div "import { Component } from '@angular/core' ; import { FormBuilder , FormGroup } …" at bounding box center [211, 34] width 299 height 52
click at [7, 297] on img at bounding box center [10, 299] width 12 height 12
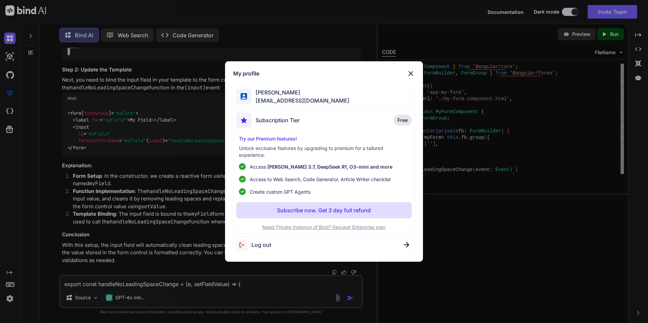
click at [412, 72] on img at bounding box center [410, 73] width 8 height 8
